Goal: Task Accomplishment & Management: Use online tool/utility

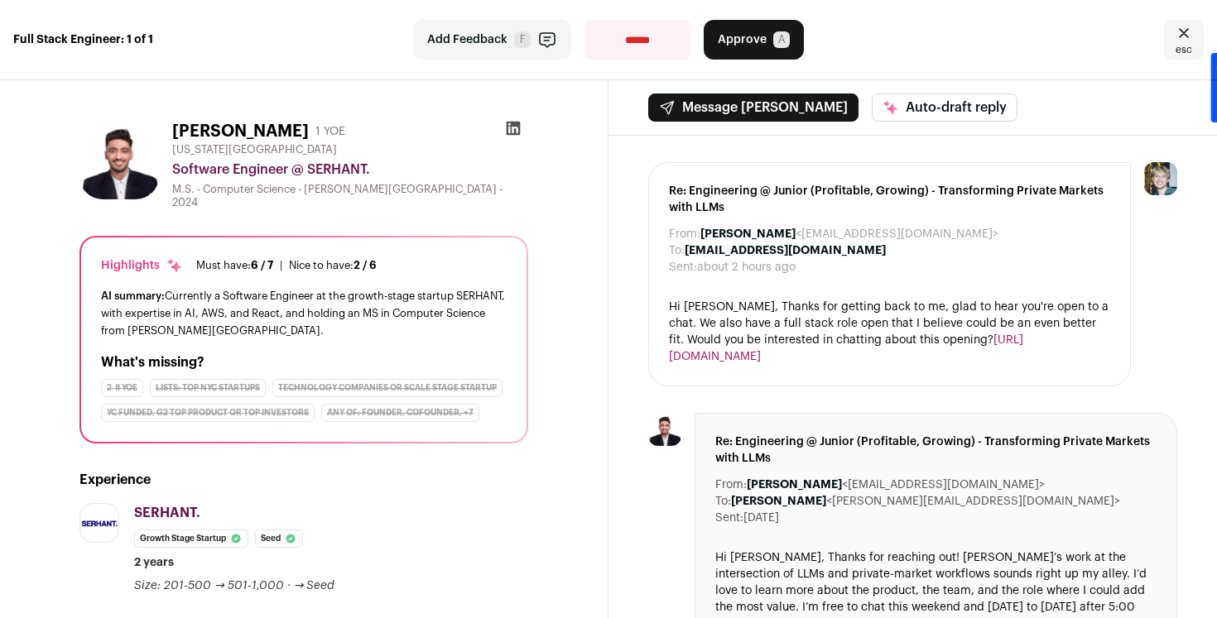
click at [1189, 25] on icon "Close" at bounding box center [1184, 33] width 20 height 20
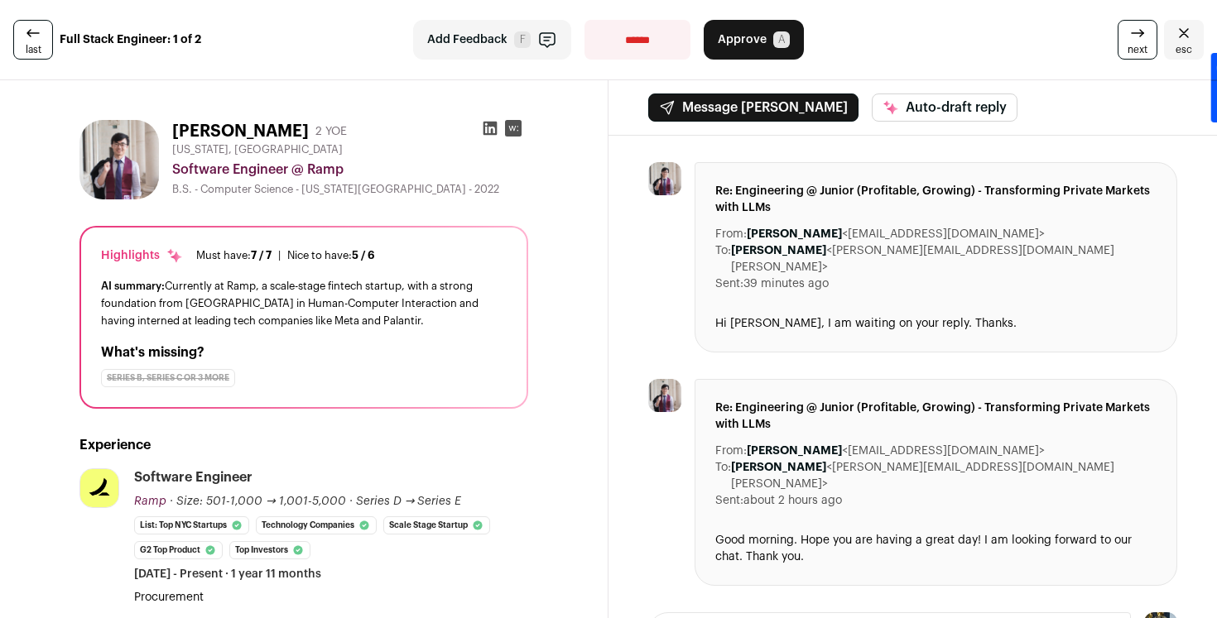
click at [494, 124] on icon at bounding box center [490, 129] width 14 height 14
click at [734, 37] on span "Approve" at bounding box center [742, 39] width 49 height 17
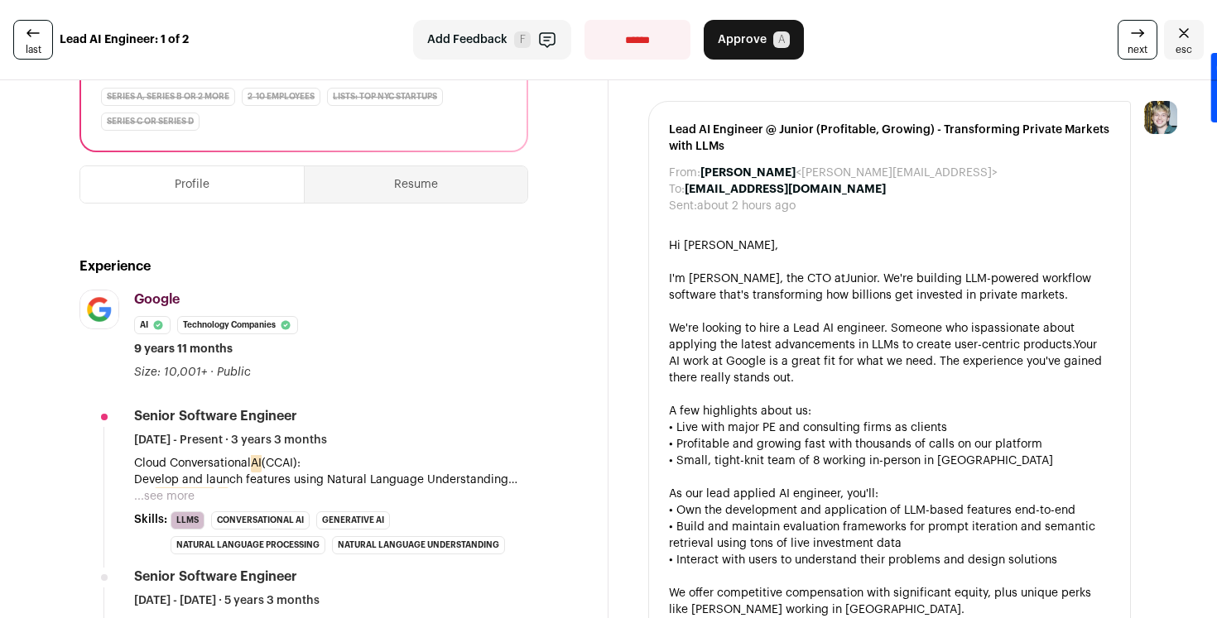
scroll to position [15, 0]
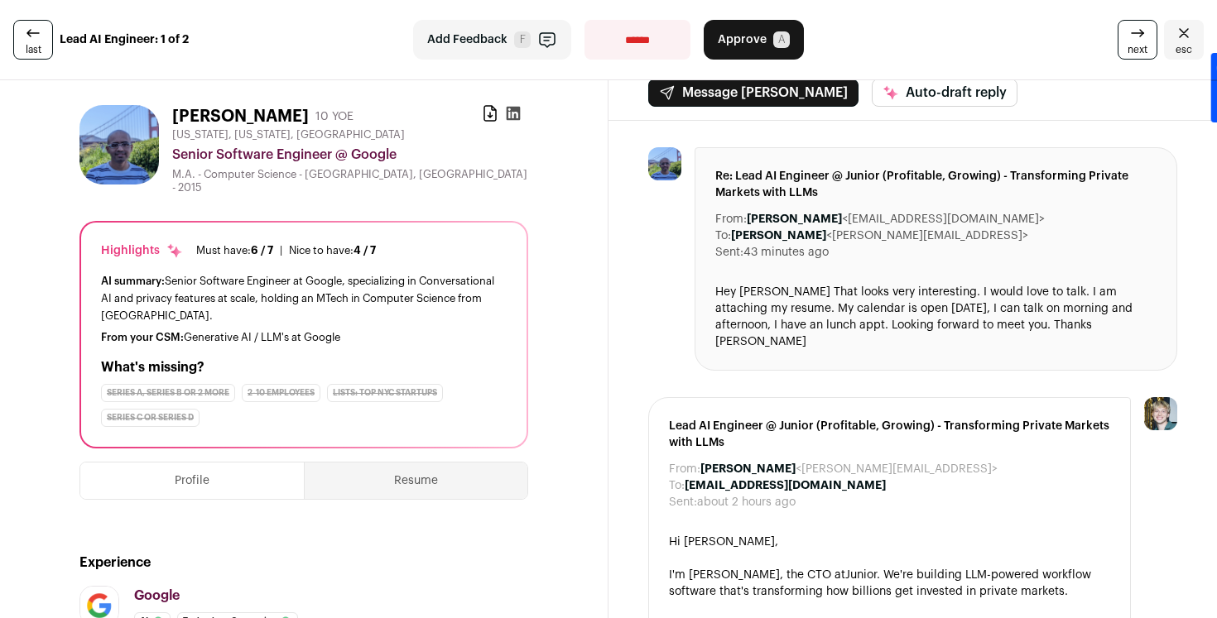
click at [513, 109] on icon at bounding box center [514, 114] width 14 height 14
click at [763, 36] on span "Approve" at bounding box center [742, 39] width 49 height 17
